Goal: Find contact information: Find contact information

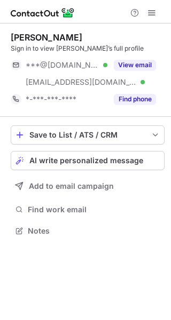
scroll to position [223, 171]
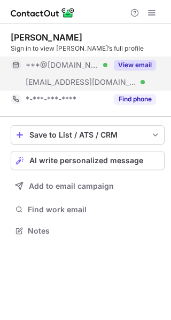
click at [127, 63] on button "View email" at bounding box center [134, 65] width 42 height 11
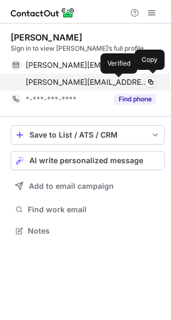
click at [151, 82] on div at bounding box center [153, 82] width 4 height 4
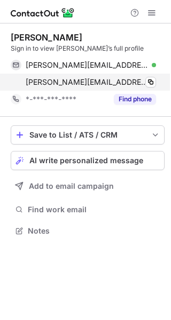
click at [151, 82] on div at bounding box center [153, 82] width 4 height 4
